Goal: Check status: Check status

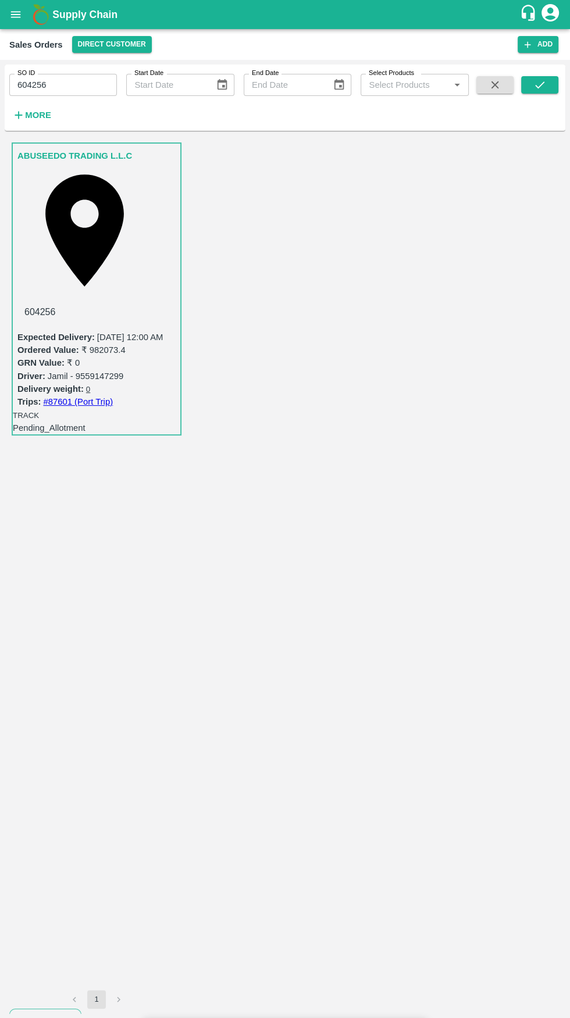
click at [409, 1018] on icon at bounding box center [410, 1036] width 12 height 12
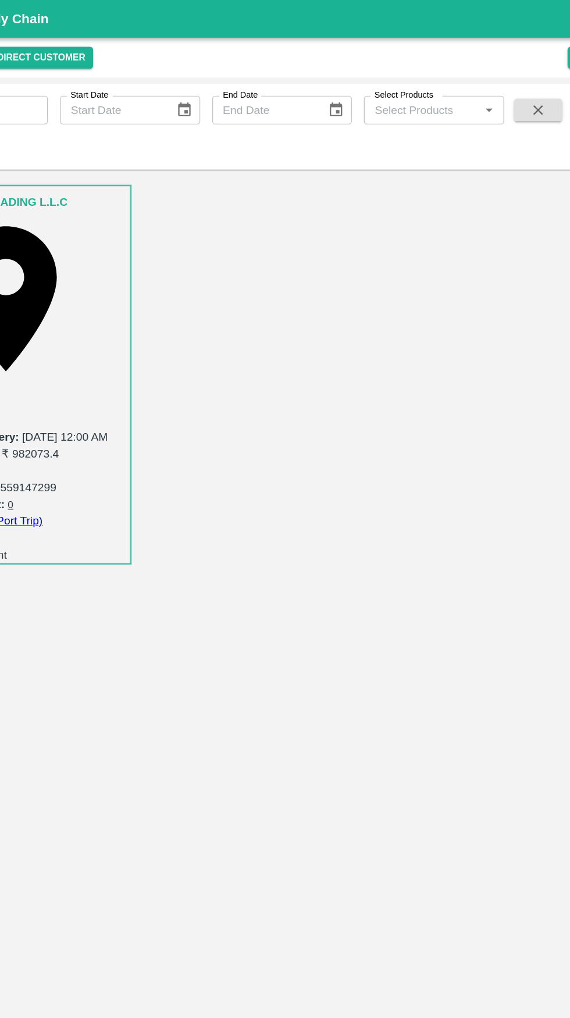
click at [406, 1018] on div "Shipment Tracking" at bounding box center [284, 1037] width 273 height 26
click at [405, 1018] on icon at bounding box center [410, 1036] width 14 height 14
